Goal: Find specific page/section: Find specific page/section

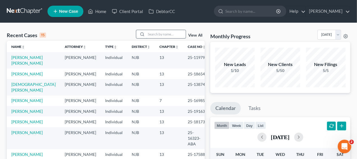
click at [153, 31] on input "search" at bounding box center [166, 34] width 40 height 8
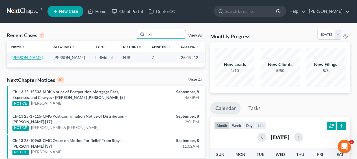
type input "olt"
click at [34, 57] on link "[PERSON_NAME]" at bounding box center [26, 57] width 31 height 5
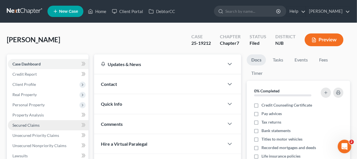
click at [44, 123] on link "Secured Claims" at bounding box center [48, 125] width 81 height 10
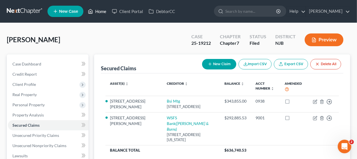
click at [99, 8] on link "Home" at bounding box center [97, 11] width 24 height 10
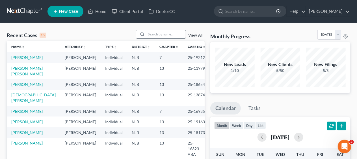
click at [152, 33] on input "search" at bounding box center [166, 34] width 40 height 8
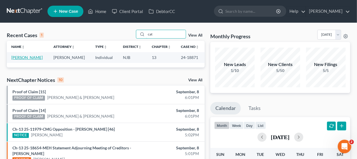
type input "cat"
click at [33, 58] on link "[PERSON_NAME]" at bounding box center [26, 57] width 31 height 5
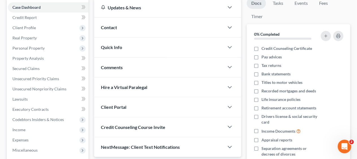
scroll to position [85, 0]
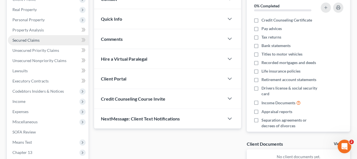
click at [38, 40] on span "Secured Claims" at bounding box center [25, 40] width 27 height 5
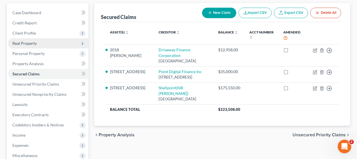
scroll to position [57, 0]
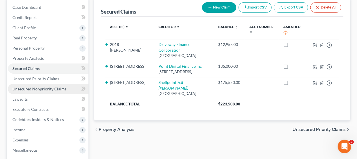
click at [57, 85] on link "Unsecured Nonpriority Claims" at bounding box center [48, 89] width 81 height 10
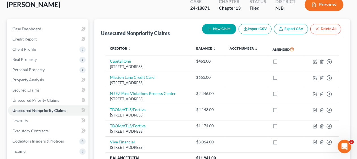
scroll to position [28, 0]
